Goal: Communication & Community: Share content

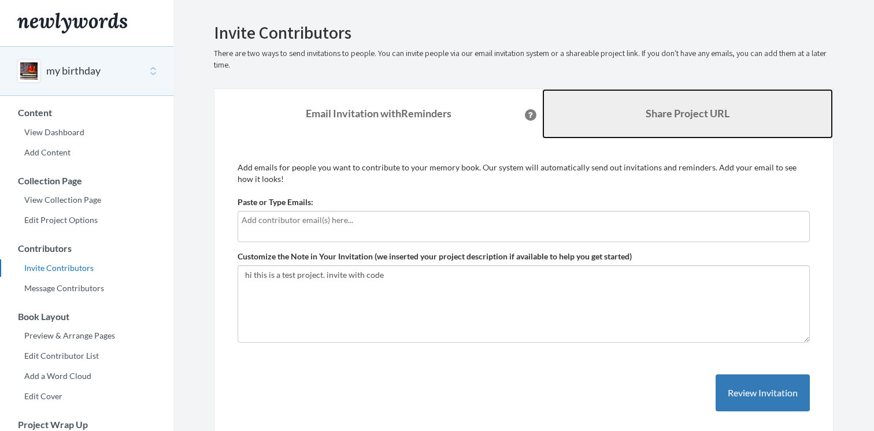
click at [618, 127] on link "Share Project URL" at bounding box center [687, 114] width 291 height 50
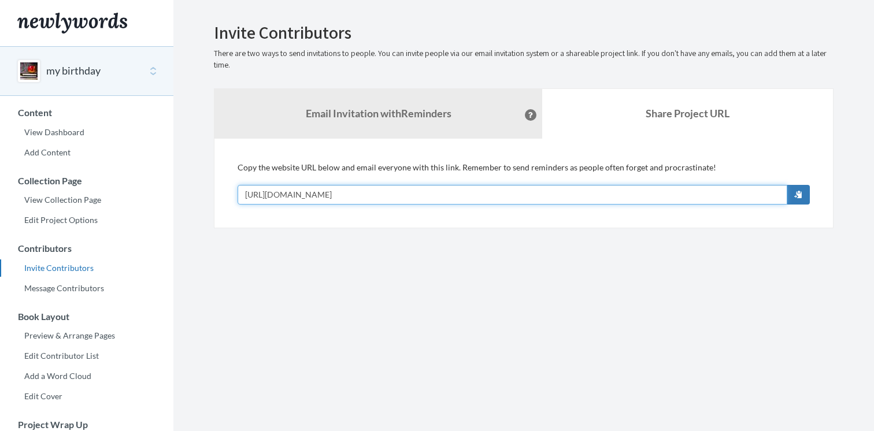
click at [395, 189] on input "[URL][DOMAIN_NAME]" at bounding box center [511, 195] width 549 height 20
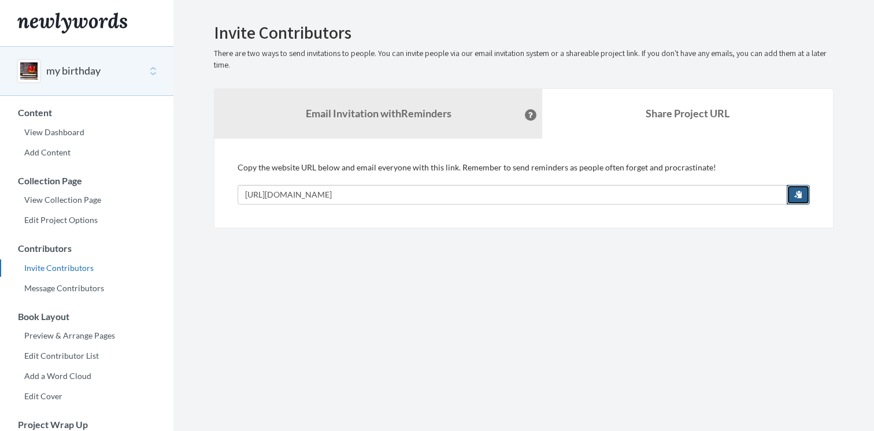
click at [798, 188] on button "button" at bounding box center [797, 195] width 23 height 20
click at [458, 250] on section "Emails have been sent! Invite Contributors There are two ways to send invitatio…" at bounding box center [523, 326] width 700 height 652
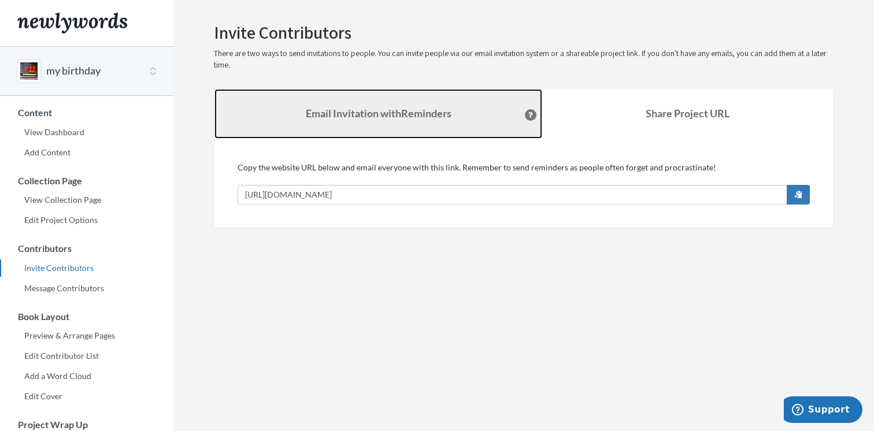
click at [358, 120] on link "Email Invitation with Reminders" at bounding box center [378, 114] width 328 height 50
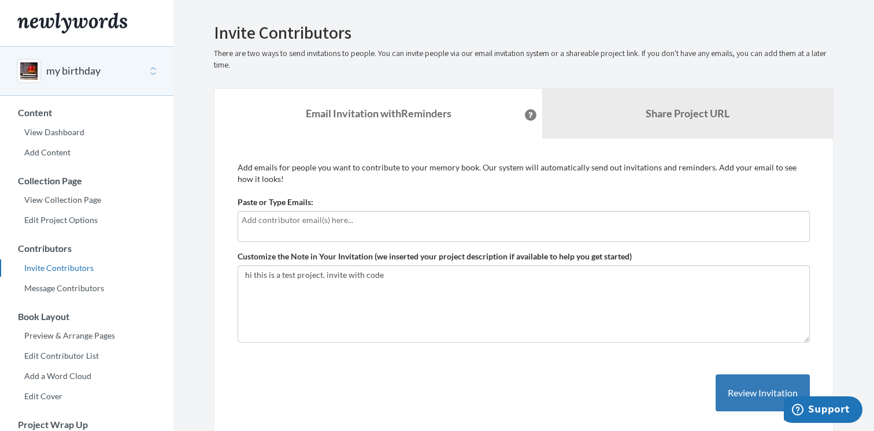
click at [325, 229] on div at bounding box center [523, 226] width 572 height 31
type input "f"
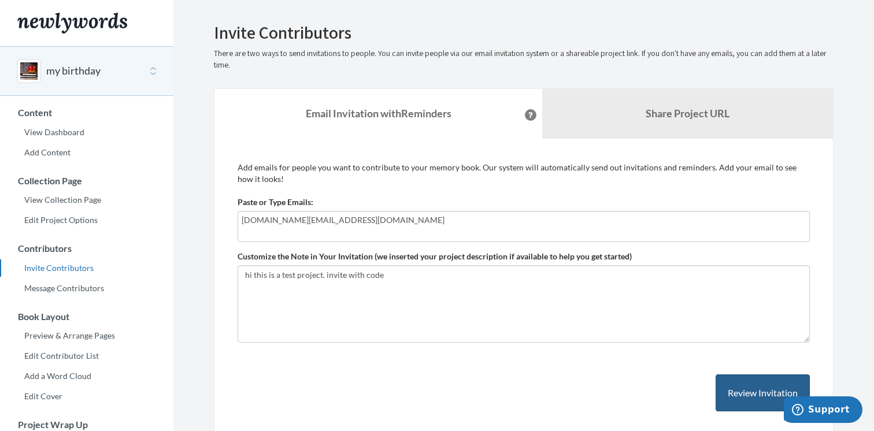
type input "bitton.sh+email@gmail.com"
click at [743, 391] on button "Review Invitation" at bounding box center [762, 393] width 94 height 38
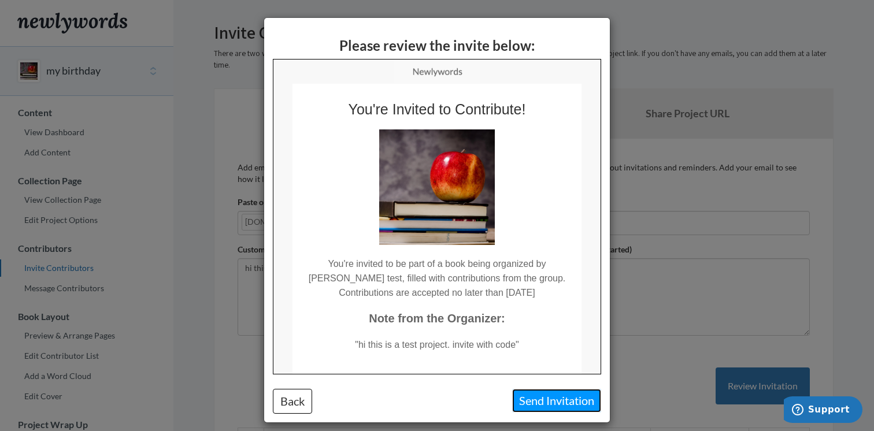
click at [577, 401] on button "Send Invitation" at bounding box center [556, 401] width 89 height 24
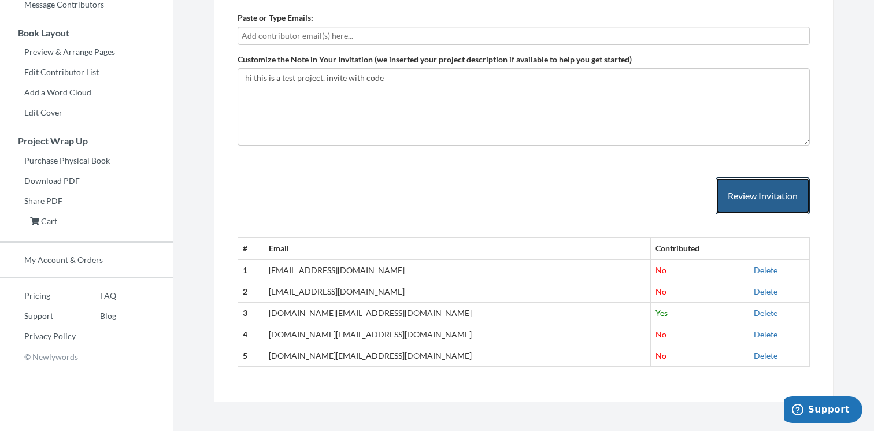
scroll to position [289, 0]
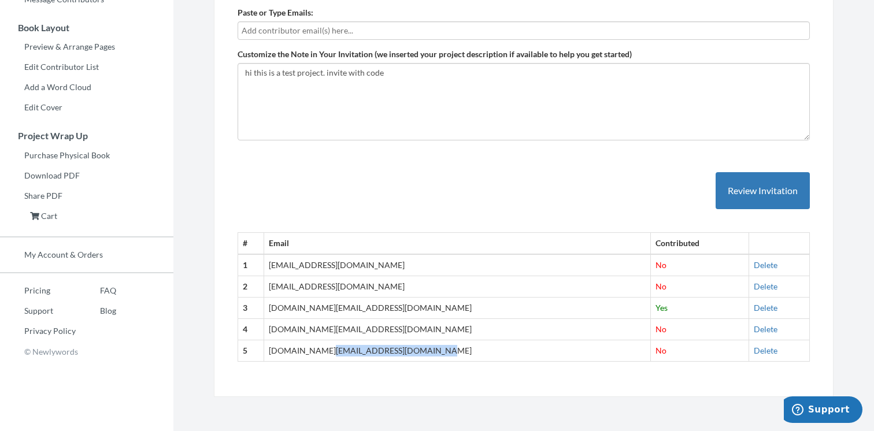
drag, startPoint x: 357, startPoint y: 353, endPoint x: 277, endPoint y: 353, distance: 79.7
click at [277, 353] on td "bitton.sh+email@gmail.com" at bounding box center [457, 350] width 387 height 21
copy td "bitton.sh+email@gmail.com"
